Goal: Task Accomplishment & Management: Use online tool/utility

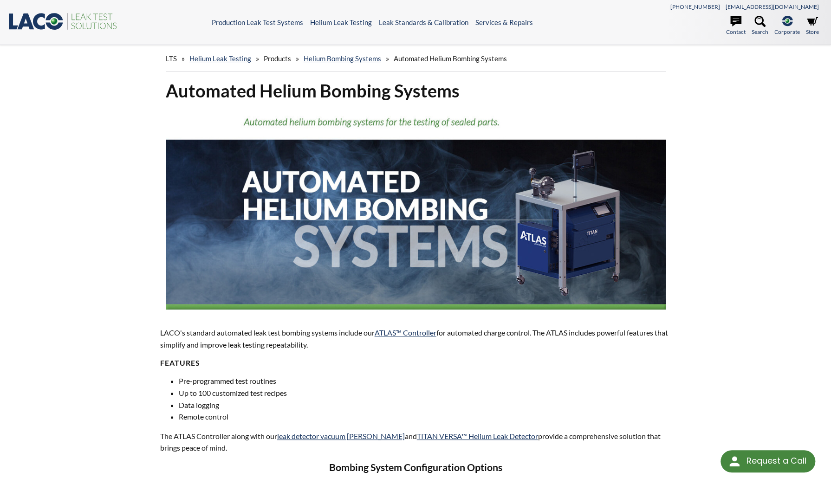
drag, startPoint x: 729, startPoint y: 216, endPoint x: 732, endPoint y: 49, distance: 167.0
click at [352, 58] on link "Helium Bombing Systems" at bounding box center [341, 58] width 77 height 8
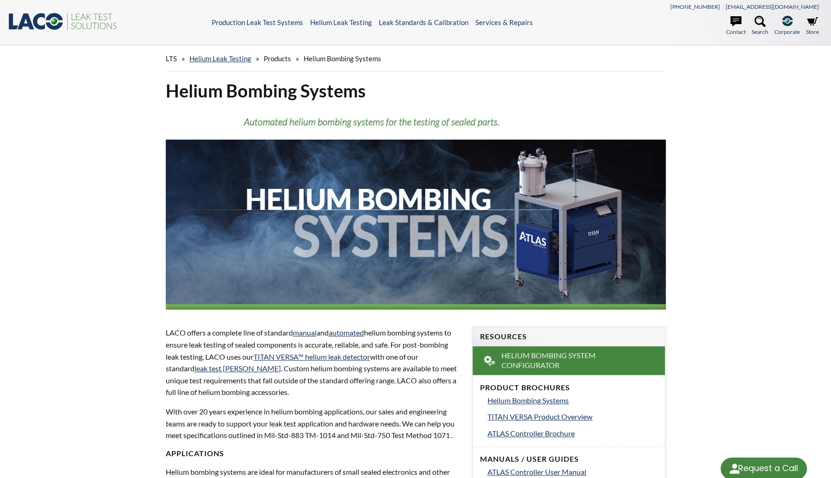
select select "Language Translate Widget"
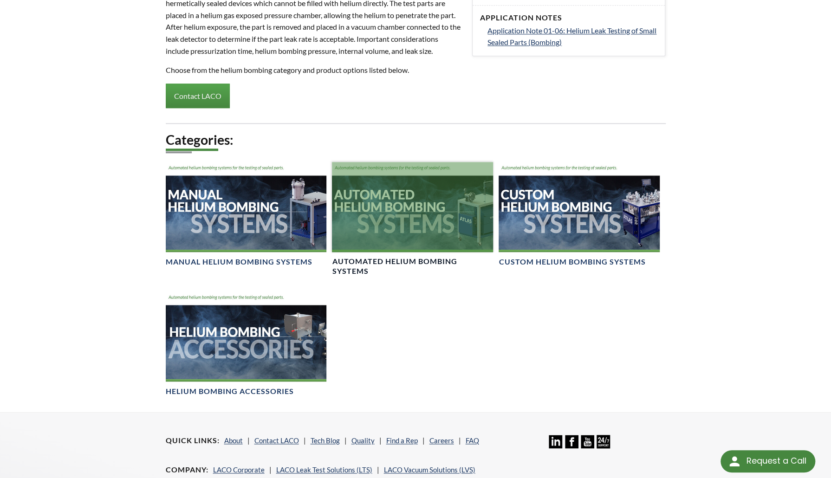
scroll to position [481, 0]
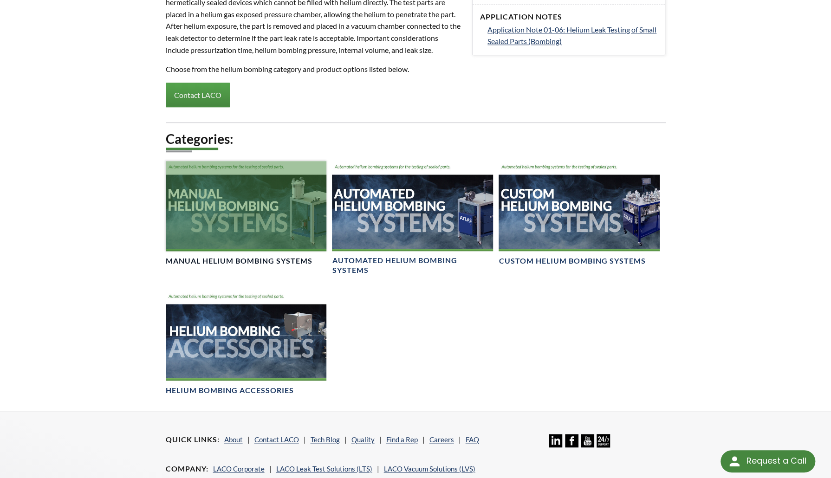
click at [240, 260] on h4 "Manual Helium Bombing Systems" at bounding box center [239, 261] width 147 height 10
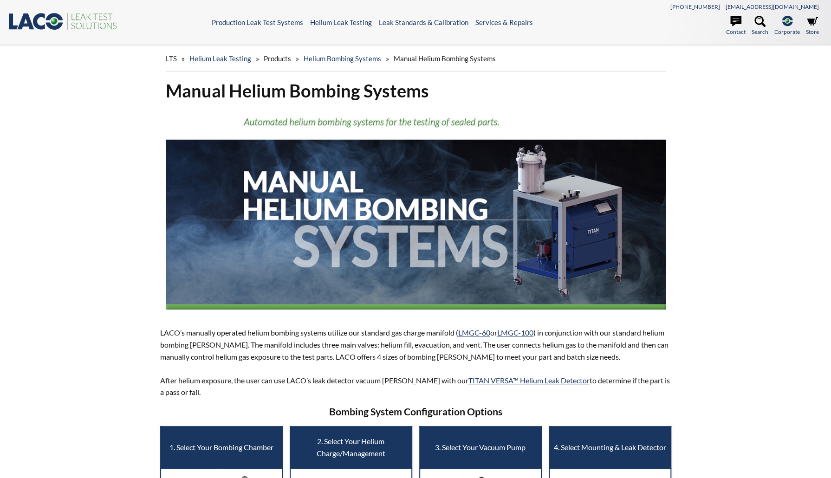
select select "Language Translate Widget"
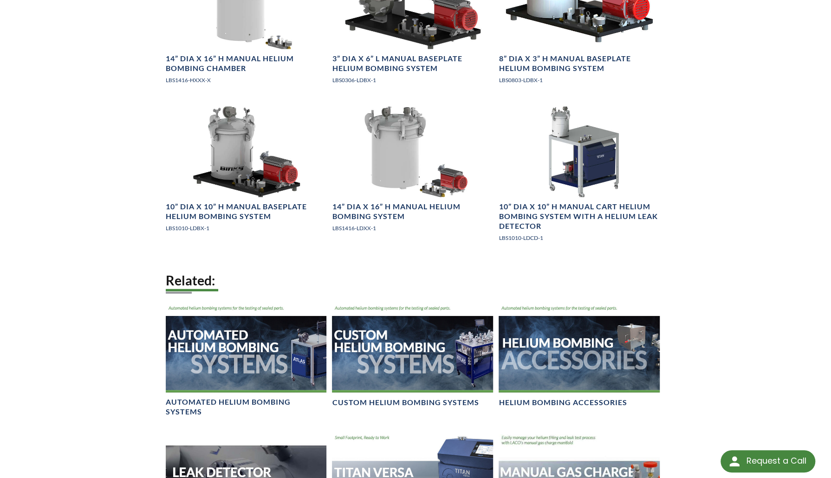
scroll to position [1532, 0]
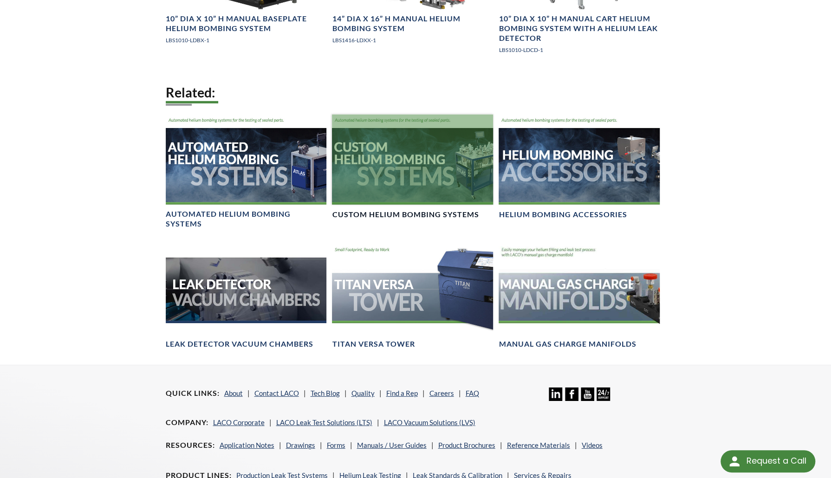
click at [422, 166] on div at bounding box center [412, 160] width 161 height 90
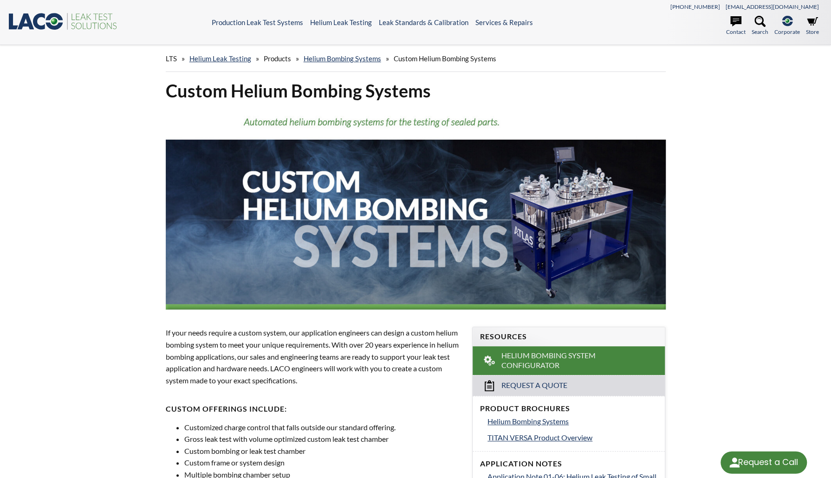
select select "Language Translate Widget"
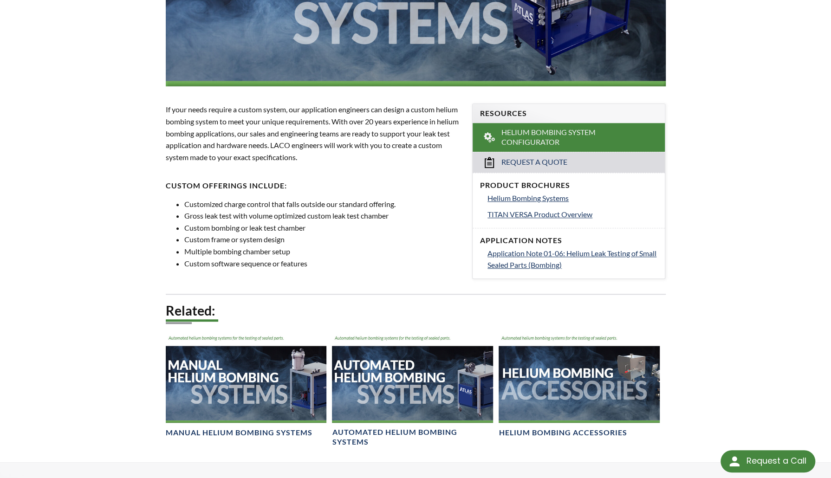
scroll to position [202, 0]
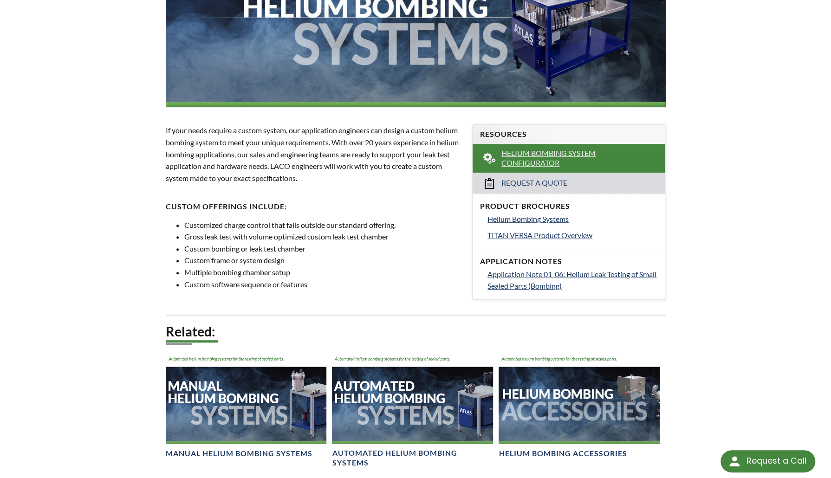
click at [531, 157] on span "Helium Bombing System Configurator" at bounding box center [569, 157] width 136 height 19
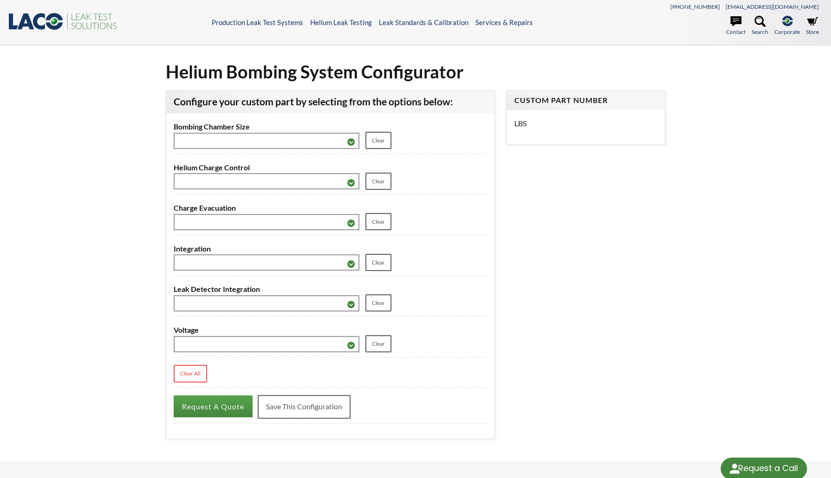
select select "Language Translate Widget"
click at [350, 141] on select "**********" at bounding box center [267, 141] width 186 height 16
click at [618, 197] on div "**********" at bounding box center [415, 253] width 511 height 386
